Goal: Complete application form: Complete application form

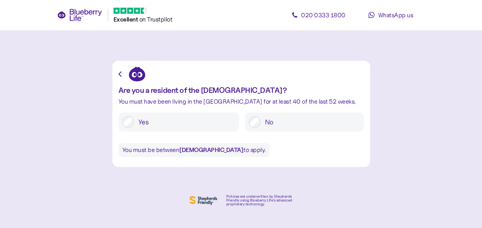
click at [116, 72] on div "Are you a resident of the [DEMOGRAPHIC_DATA]? You must have been living in the …" at bounding box center [240, 114] width 257 height 106
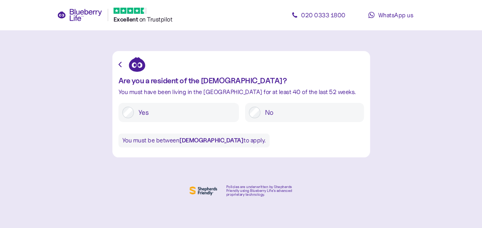
scroll to position [10, 0]
